Goal: Complete application form

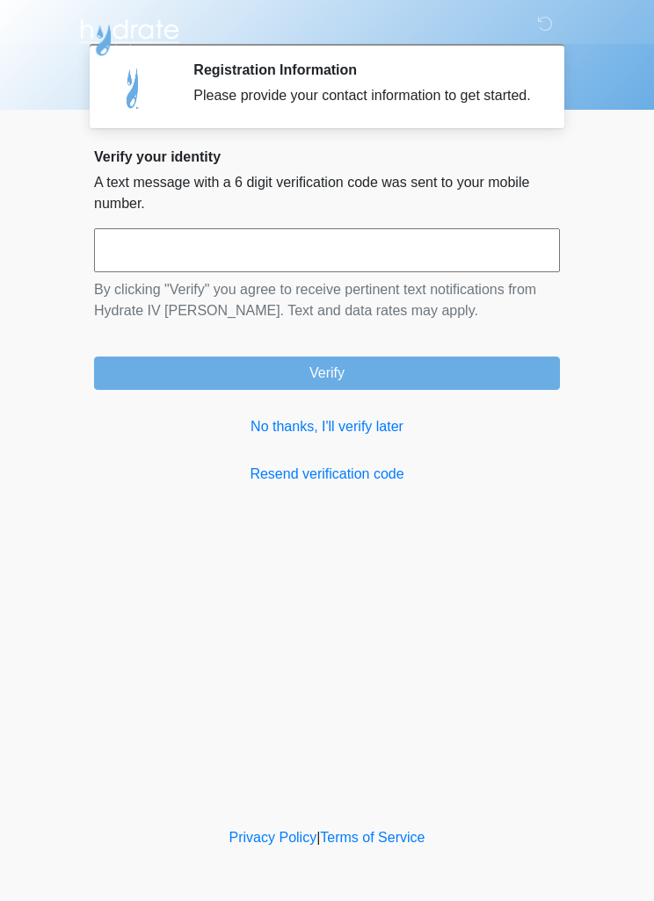
click at [358, 438] on link "No thanks, I'll verify later" at bounding box center [327, 426] width 466 height 21
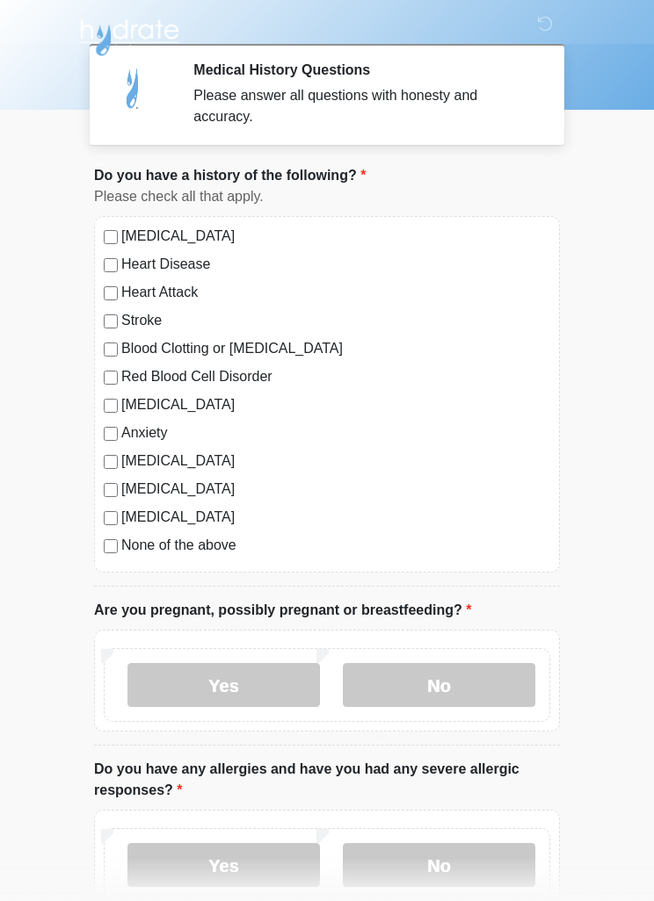
click at [214, 535] on label "None of the above" at bounding box center [335, 545] width 429 height 21
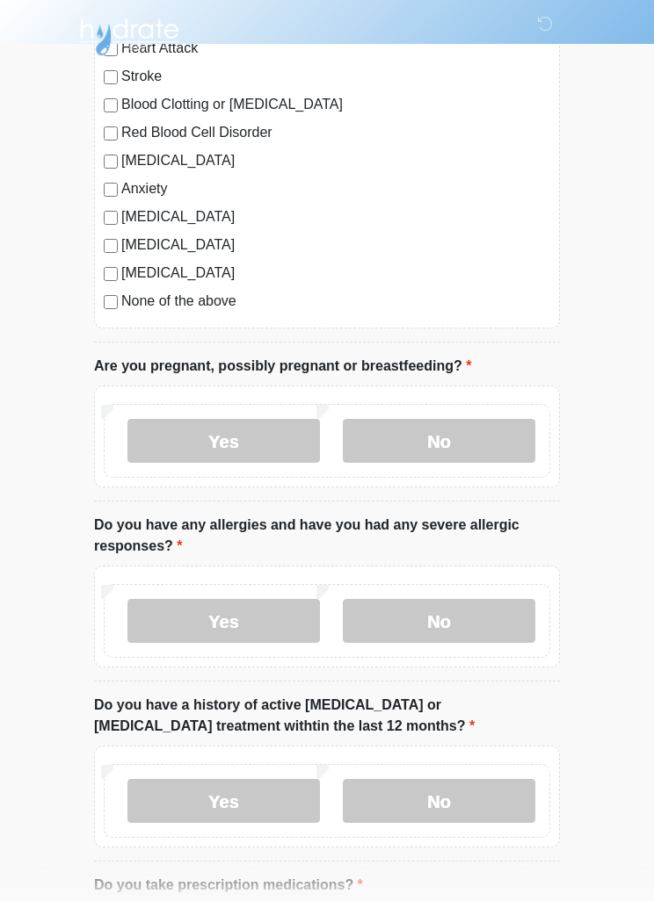
scroll to position [246, 0]
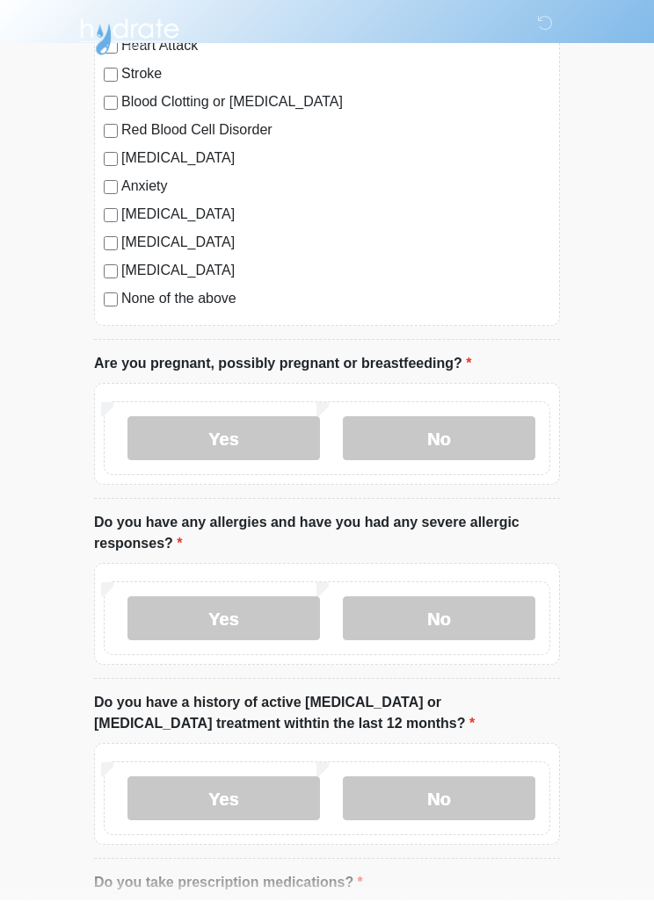
click at [460, 425] on label "No" at bounding box center [439, 439] width 192 height 44
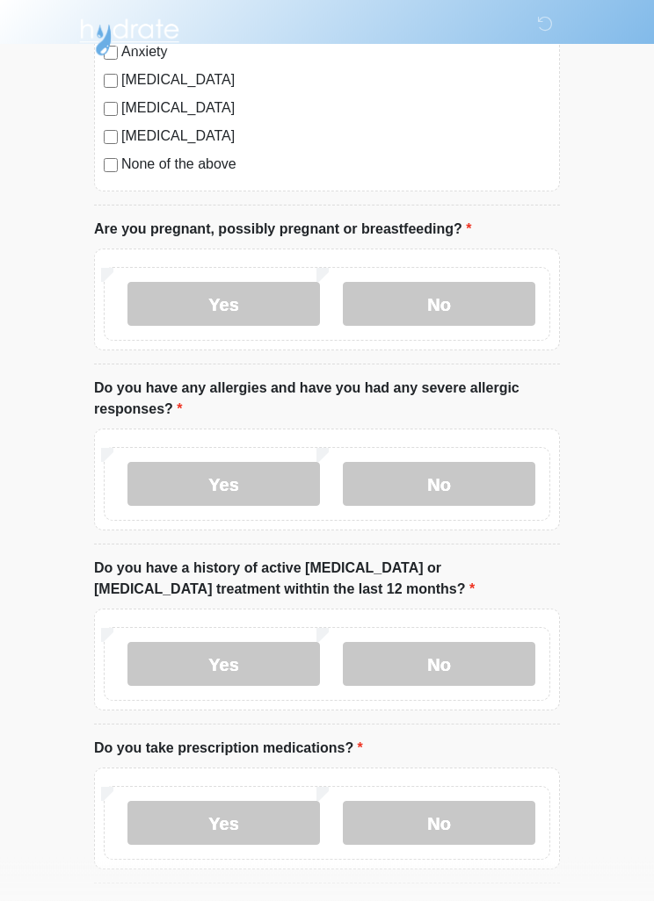
scroll to position [381, 0]
click at [488, 499] on label "No" at bounding box center [439, 484] width 192 height 44
click at [450, 644] on label "No" at bounding box center [439, 664] width 192 height 44
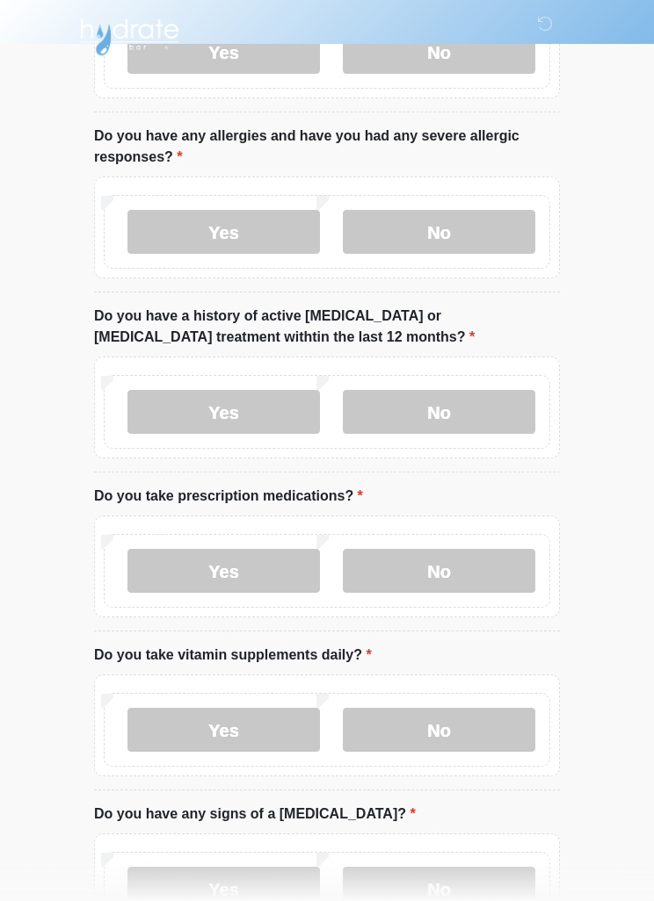
click at [487, 562] on label "No" at bounding box center [439, 572] width 192 height 44
click at [464, 727] on label "No" at bounding box center [439, 730] width 192 height 44
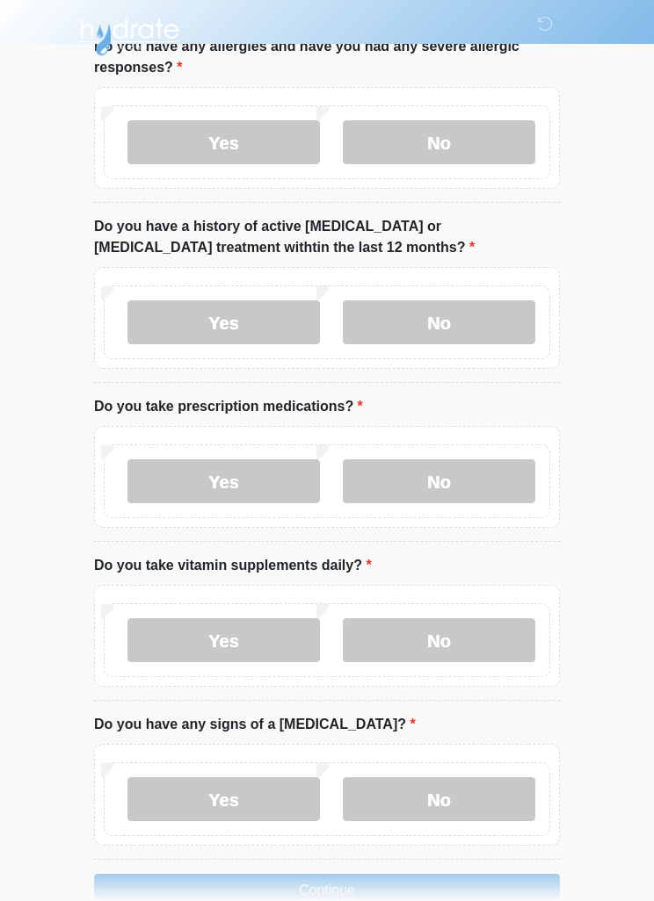
scroll to position [765, 0]
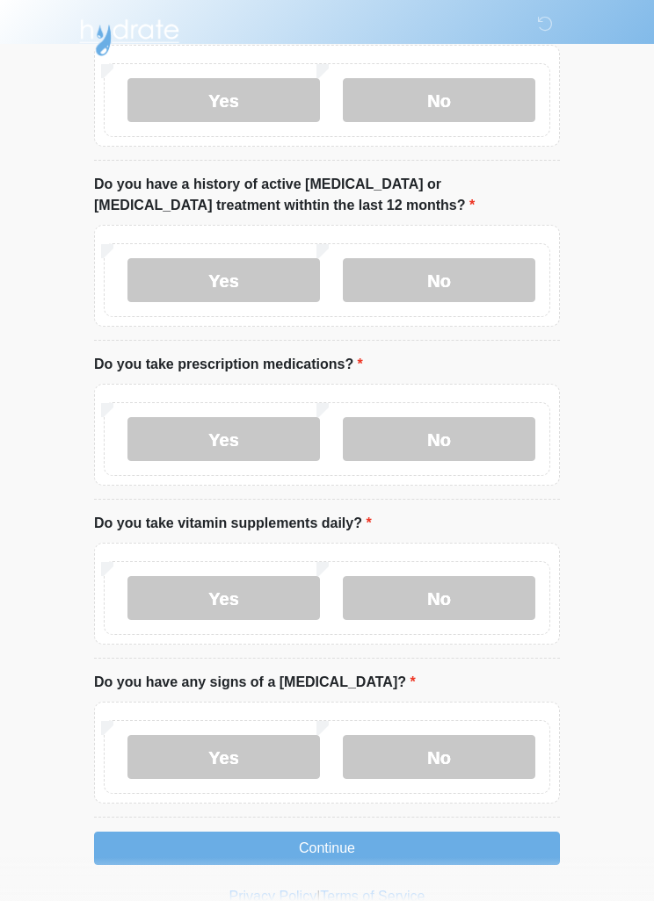
click at [286, 590] on label "Yes" at bounding box center [223, 598] width 192 height 44
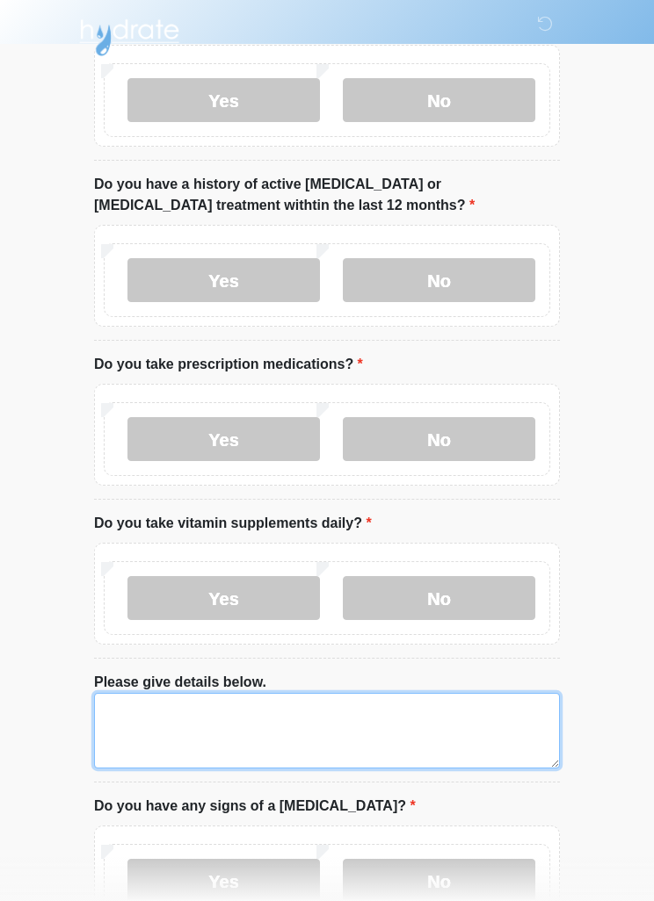
click at [411, 725] on textarea "Please give details below." at bounding box center [327, 731] width 466 height 76
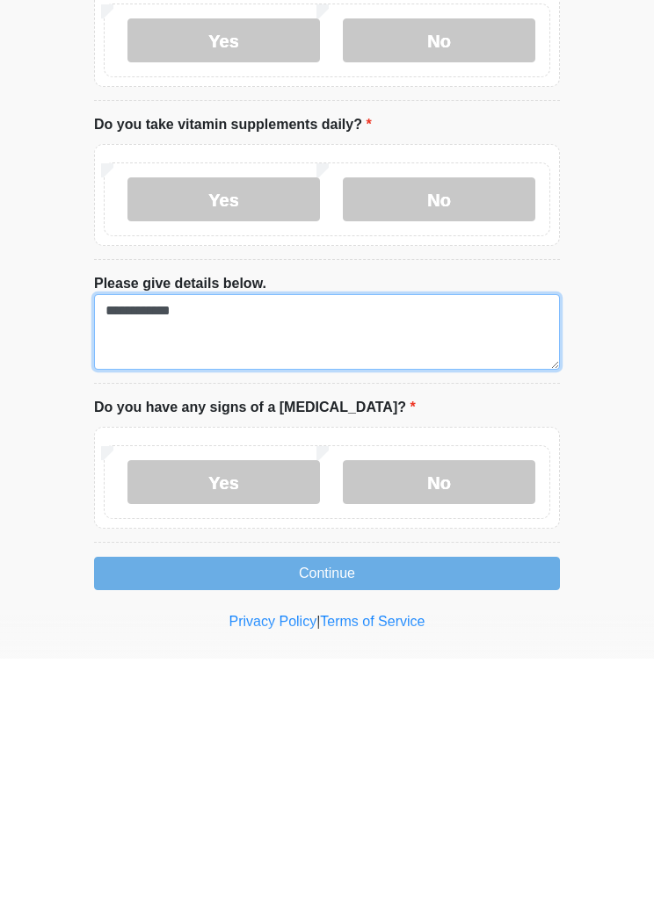
type textarea "**********"
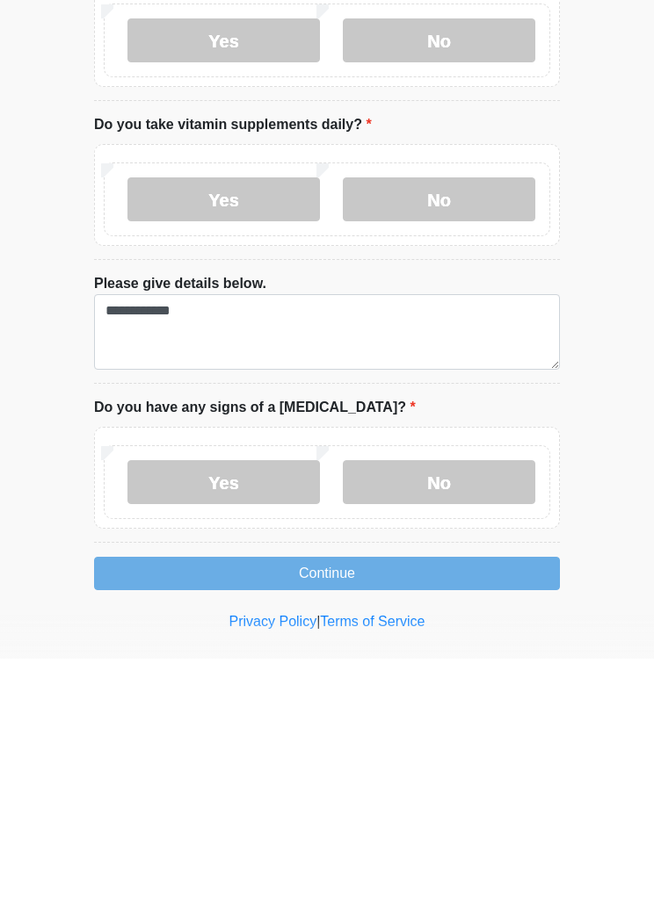
click at [517, 703] on label "No" at bounding box center [439, 725] width 192 height 44
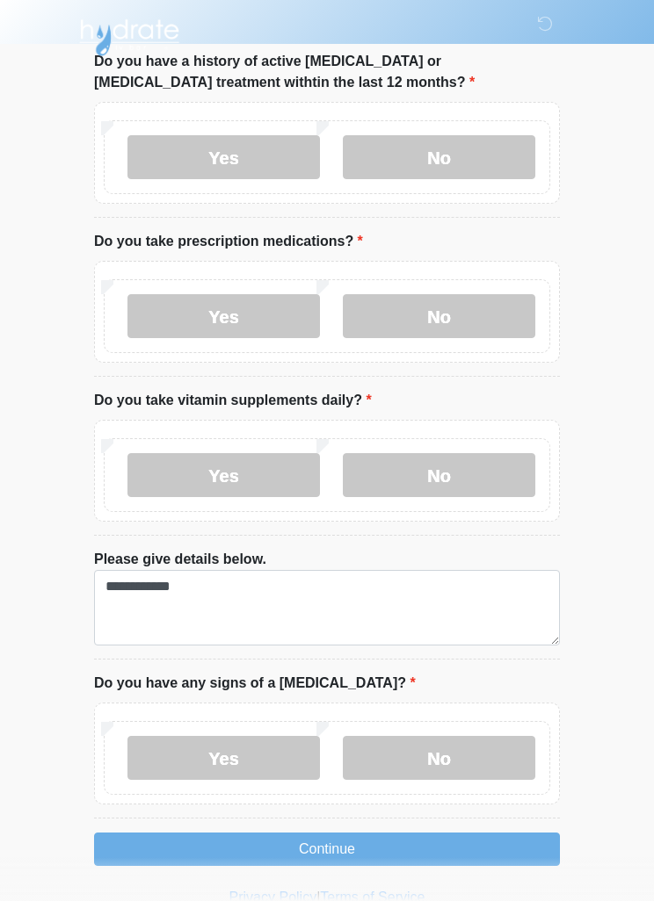
click at [452, 843] on button "Continue" at bounding box center [327, 849] width 466 height 33
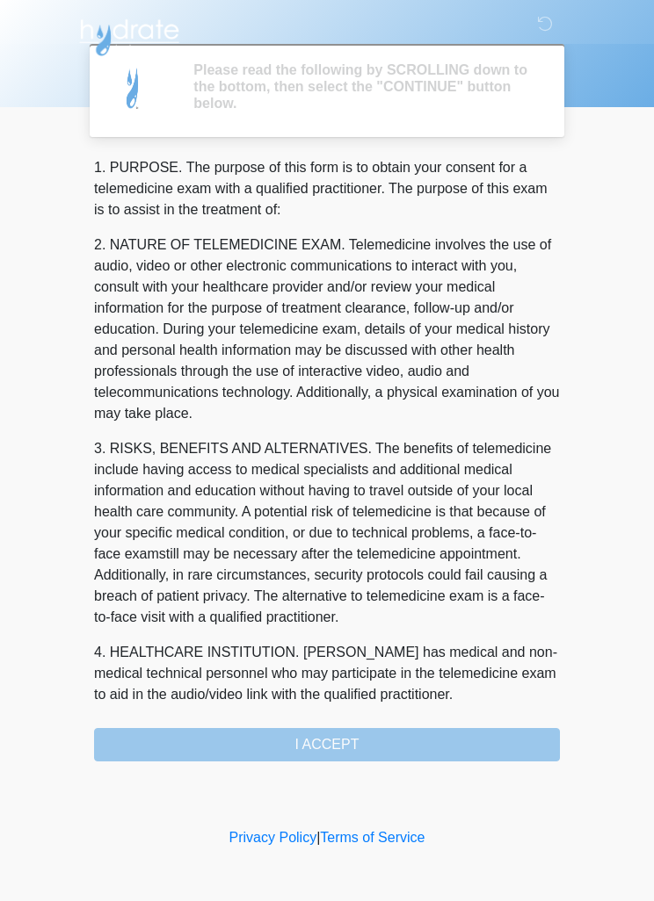
scroll to position [0, 0]
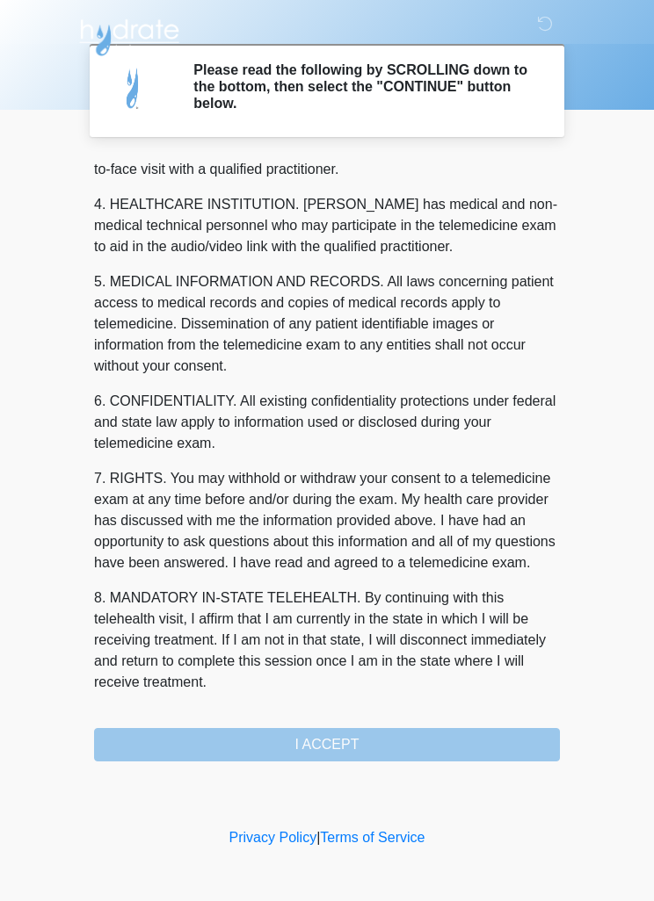
click at [458, 741] on div "1. PURPOSE. The purpose of this form is to obtain your consent for a telemedici…" at bounding box center [327, 459] width 466 height 604
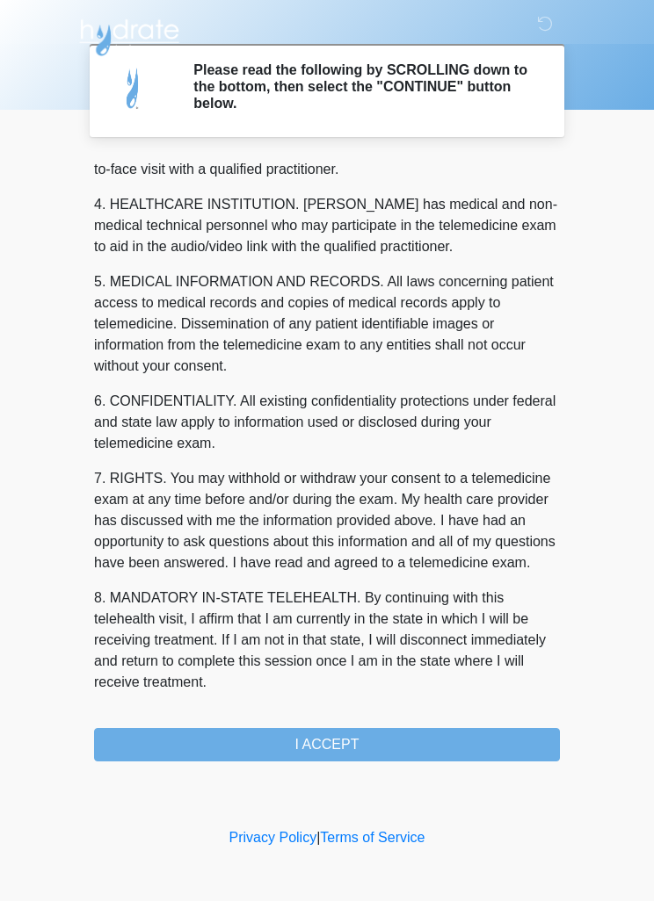
click at [348, 749] on button "I ACCEPT" at bounding box center [327, 744] width 466 height 33
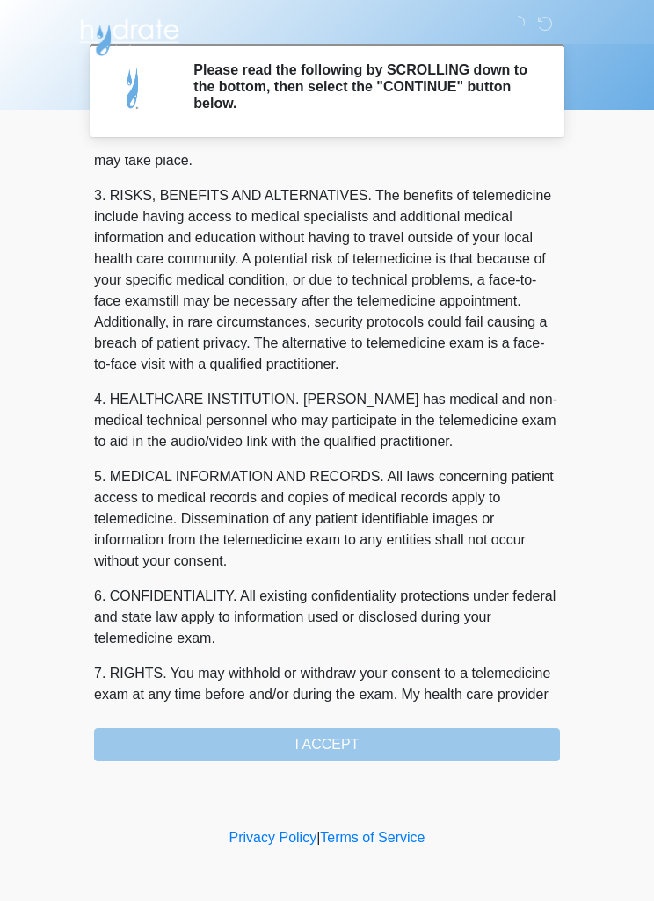
scroll to position [-41, 0]
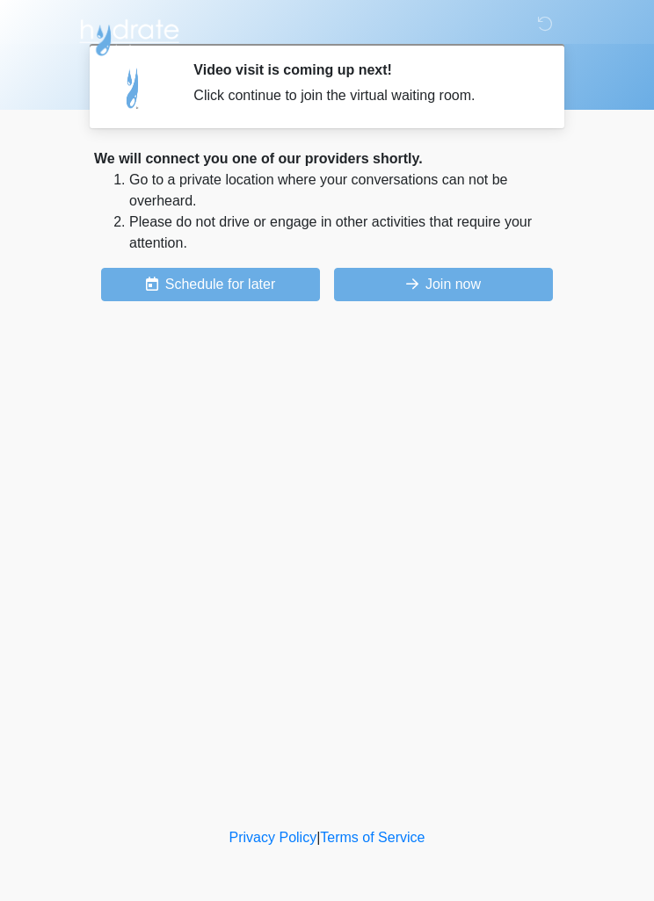
click at [461, 294] on button "Join now" at bounding box center [443, 284] width 219 height 33
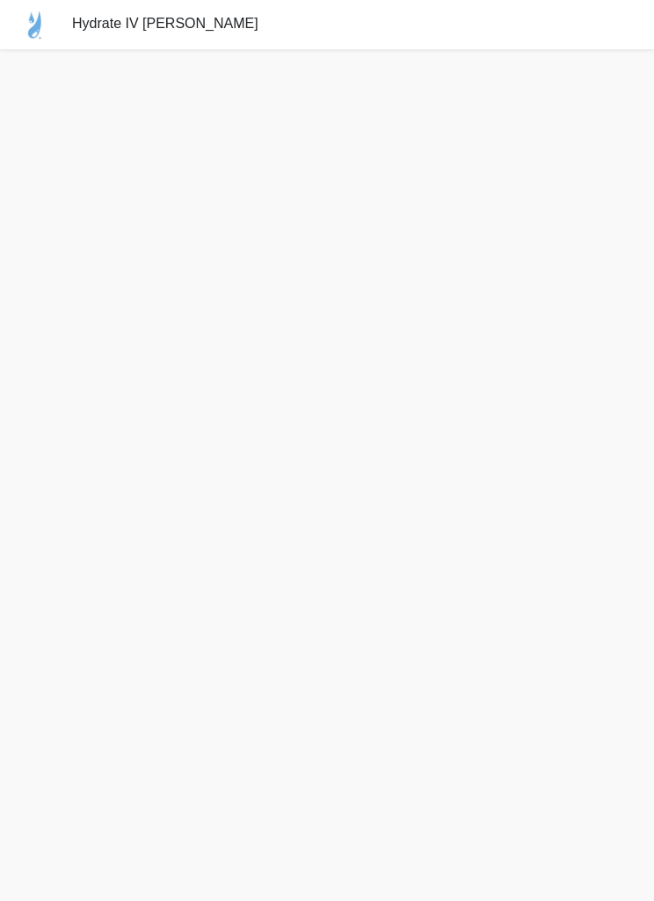
scroll to position [1, 0]
